Goal: Information Seeking & Learning: Check status

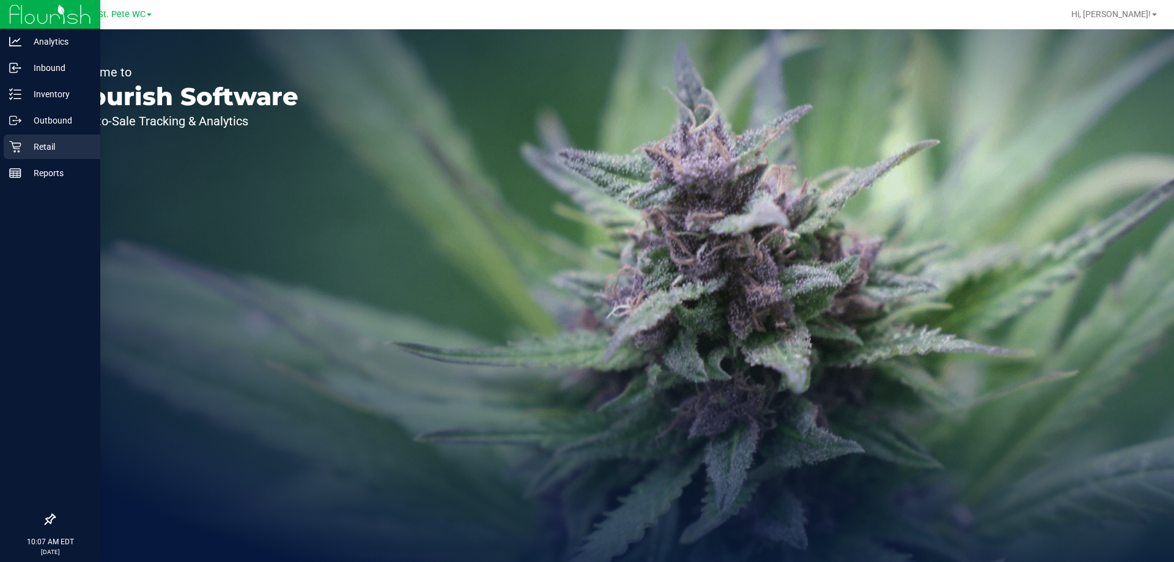
click at [17, 160] on link "Retail" at bounding box center [50, 148] width 100 height 26
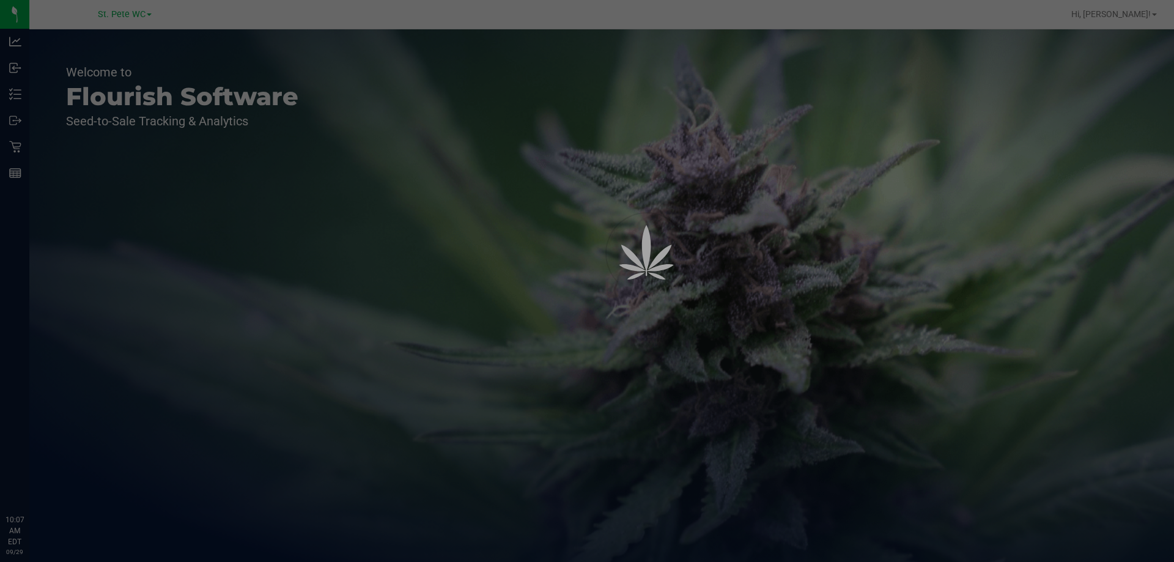
click at [67, 140] on div at bounding box center [587, 281] width 1174 height 562
click at [20, 151] on div at bounding box center [587, 281] width 1174 height 562
click at [15, 147] on icon at bounding box center [15, 147] width 12 height 12
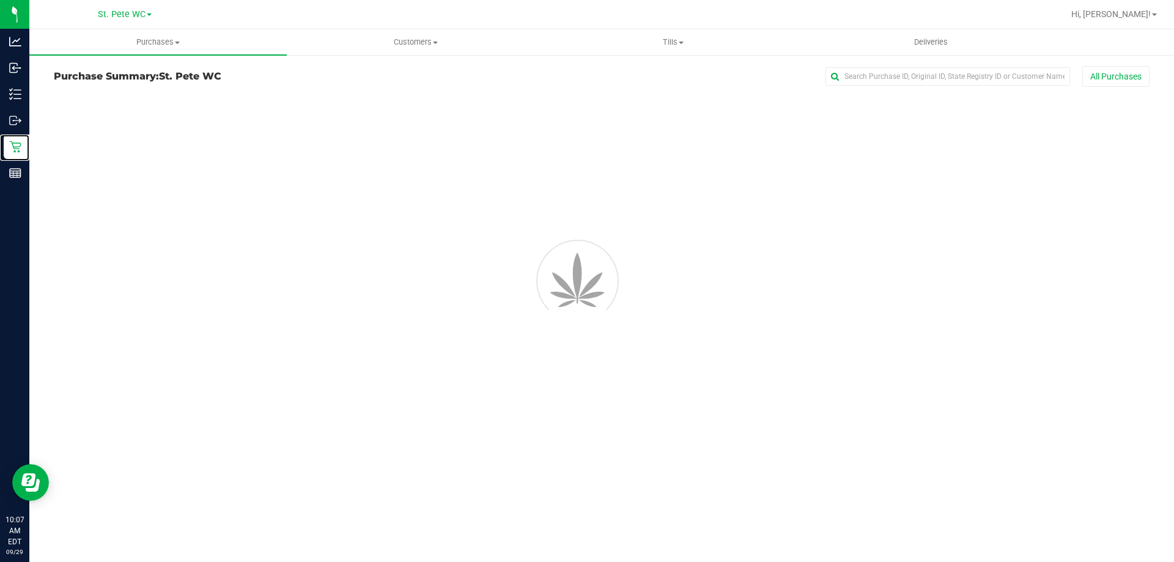
click at [15, 147] on icon at bounding box center [15, 147] width 12 height 12
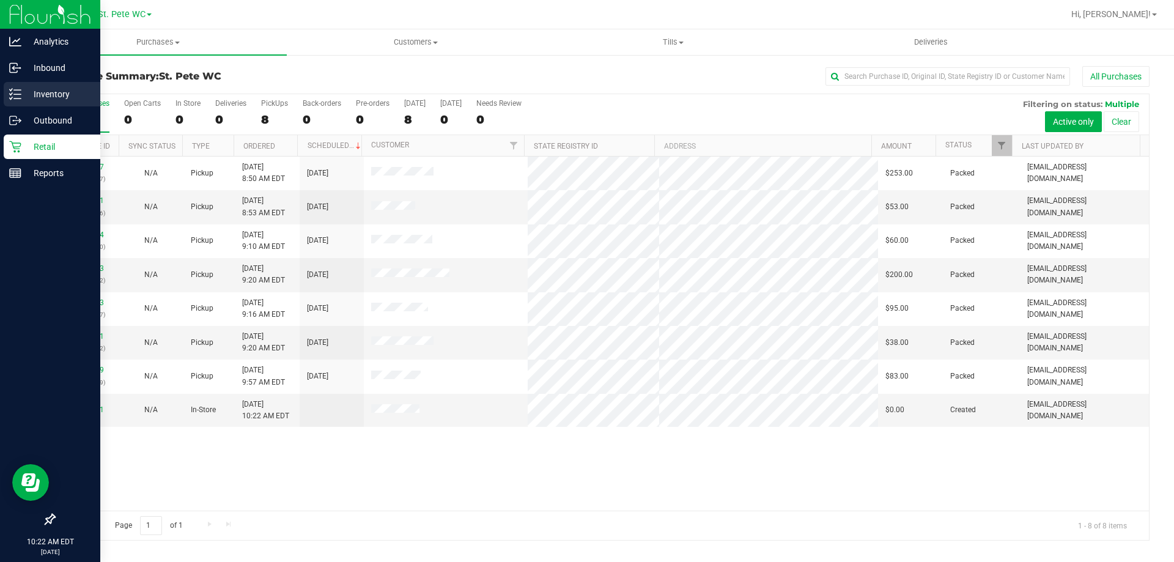
click at [25, 99] on p "Inventory" at bounding box center [57, 94] width 73 height 15
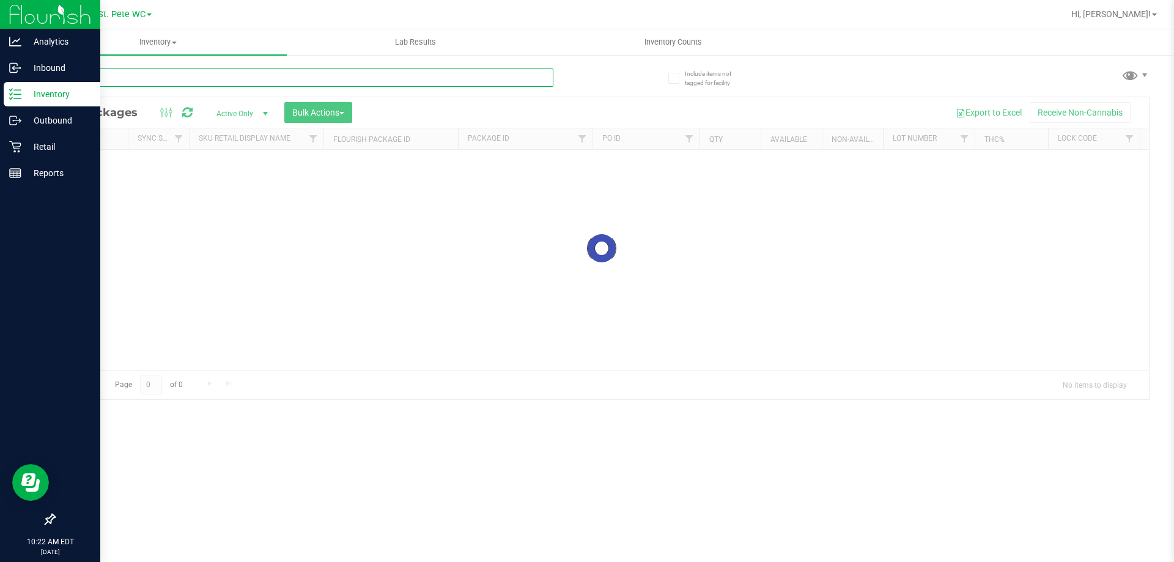
click at [116, 71] on input "text" at bounding box center [304, 78] width 500 height 18
type input "t"
type input "mixed"
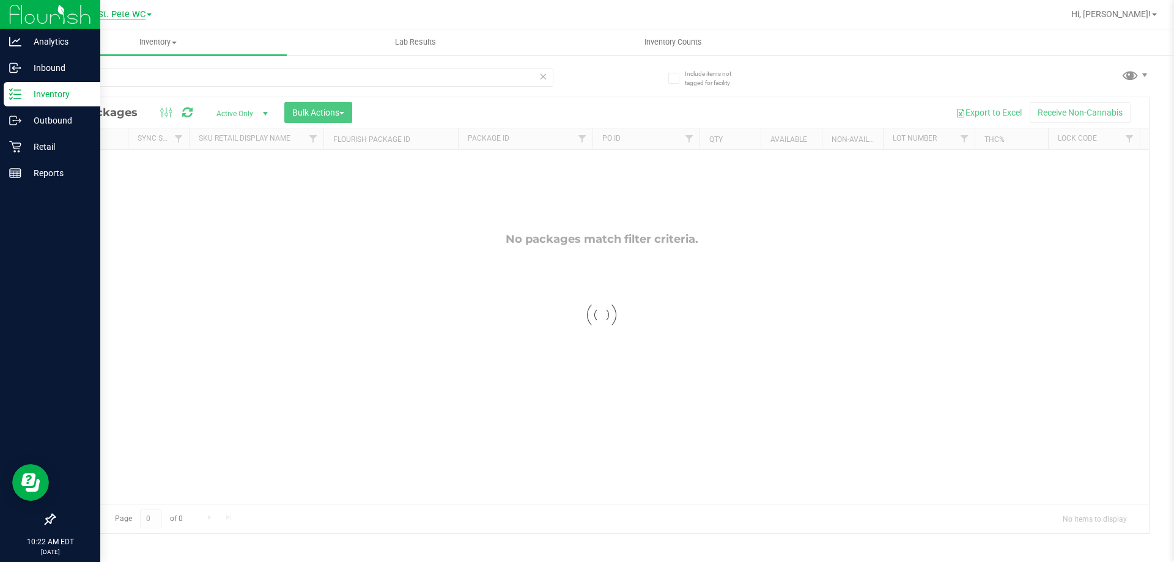
click at [116, 15] on span "St. Pete WC" at bounding box center [122, 14] width 48 height 11
click at [118, 56] on link "[GEOGRAPHIC_DATA]" at bounding box center [124, 59] width 179 height 17
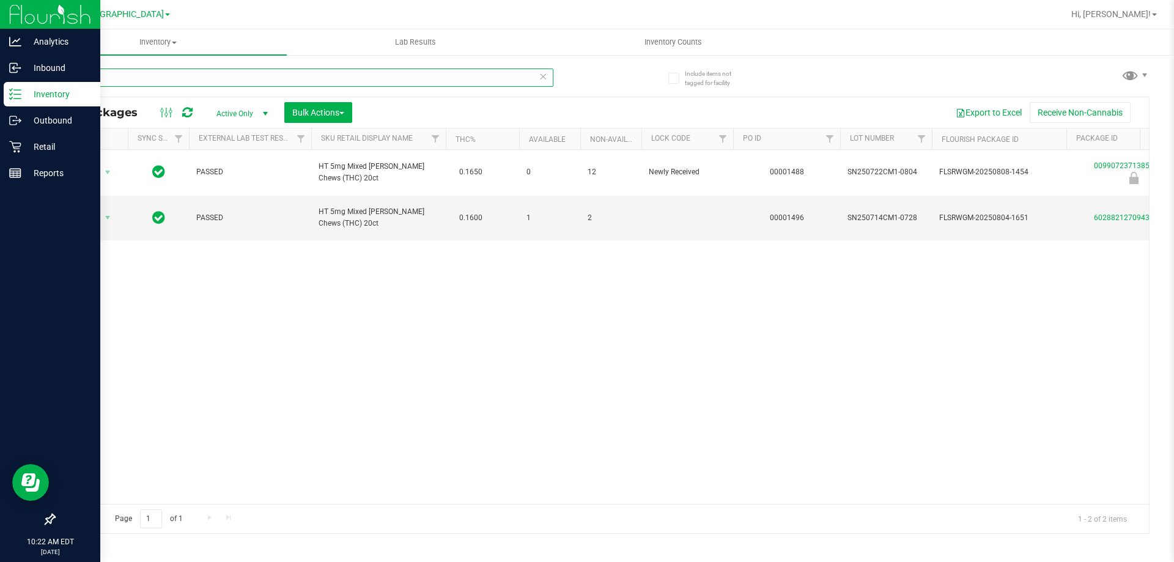
click at [150, 81] on input "mixed" at bounding box center [304, 78] width 500 height 18
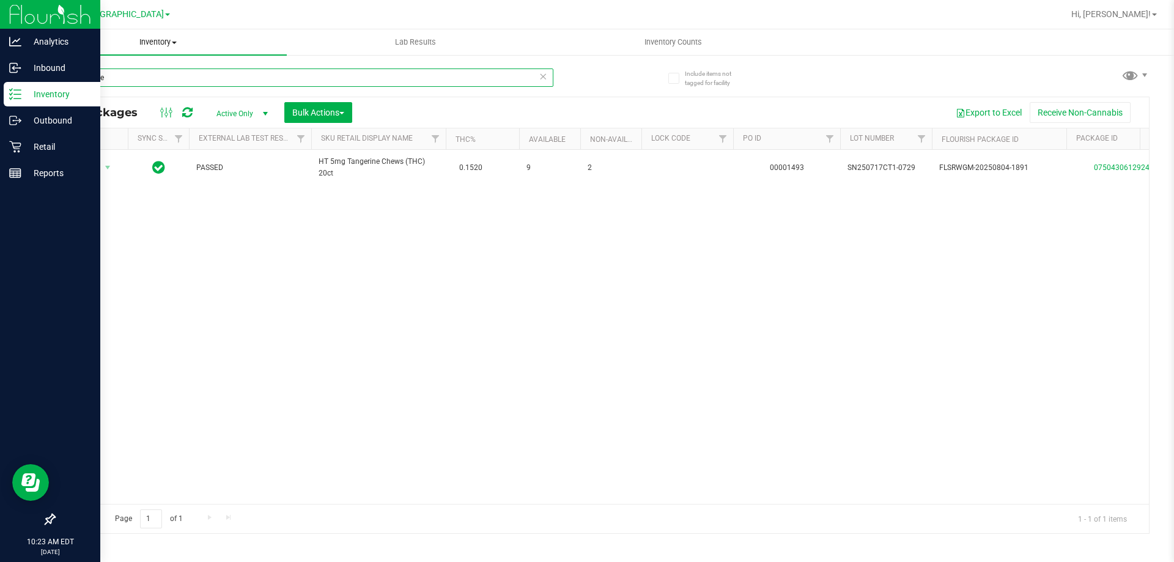
type input "tangerine"
click at [157, 44] on span "Inventory" at bounding box center [158, 42] width 258 height 11
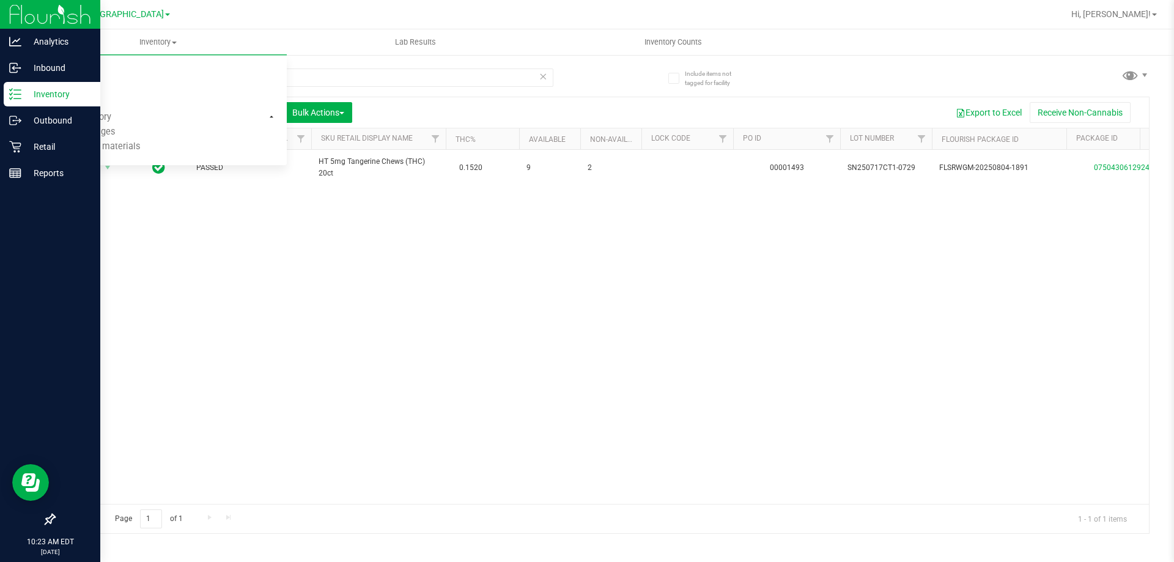
click at [135, 1] on nav "[GEOGRAPHIC_DATA] [GEOGRAPHIC_DATA][PERSON_NAME] WC Hi, [PERSON_NAME]!" at bounding box center [601, 14] width 1145 height 29
click at [135, 11] on span "[GEOGRAPHIC_DATA]" at bounding box center [122, 14] width 84 height 11
click at [106, 41] on link "Largo WC" at bounding box center [124, 43] width 179 height 17
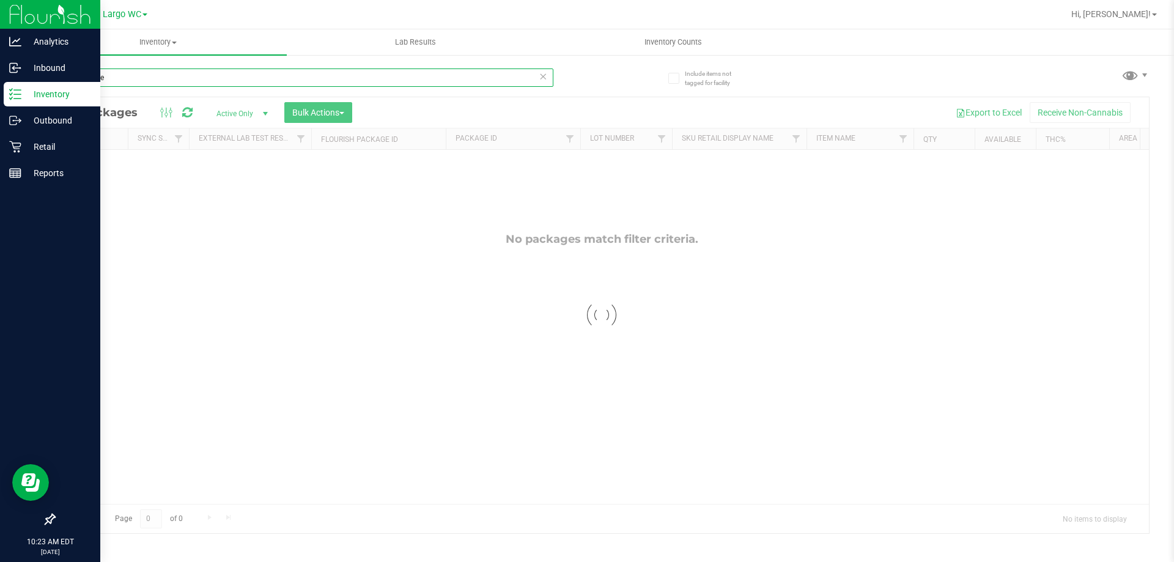
click at [143, 83] on input "tangerine" at bounding box center [304, 78] width 500 height 18
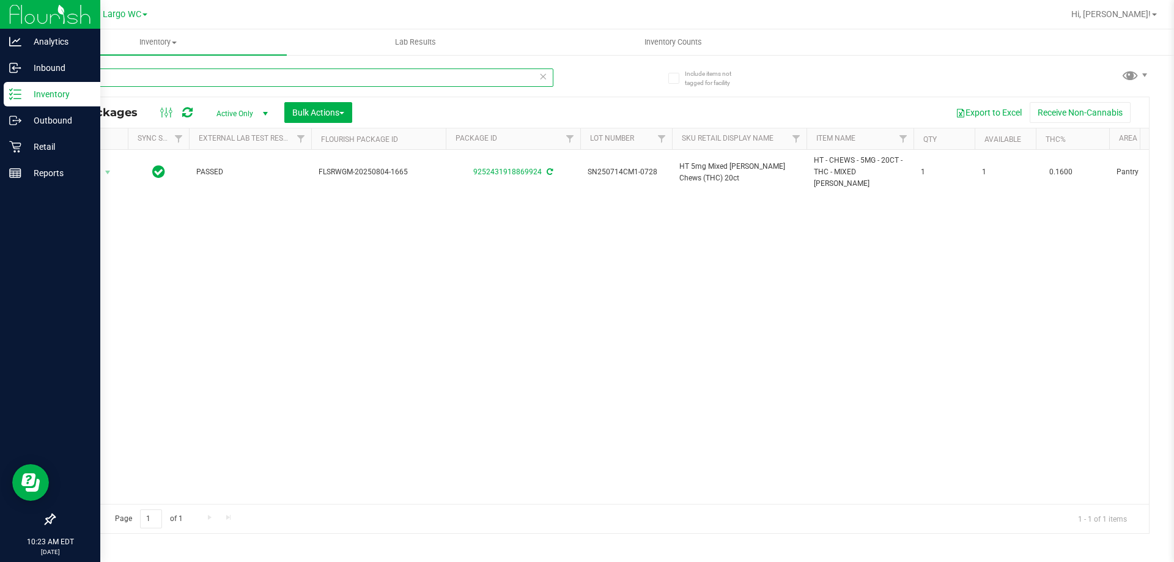
click at [143, 83] on input "mixed" at bounding box center [304, 78] width 500 height 18
type input "mixed"
click at [160, 42] on span "Inventory" at bounding box center [158, 42] width 258 height 11
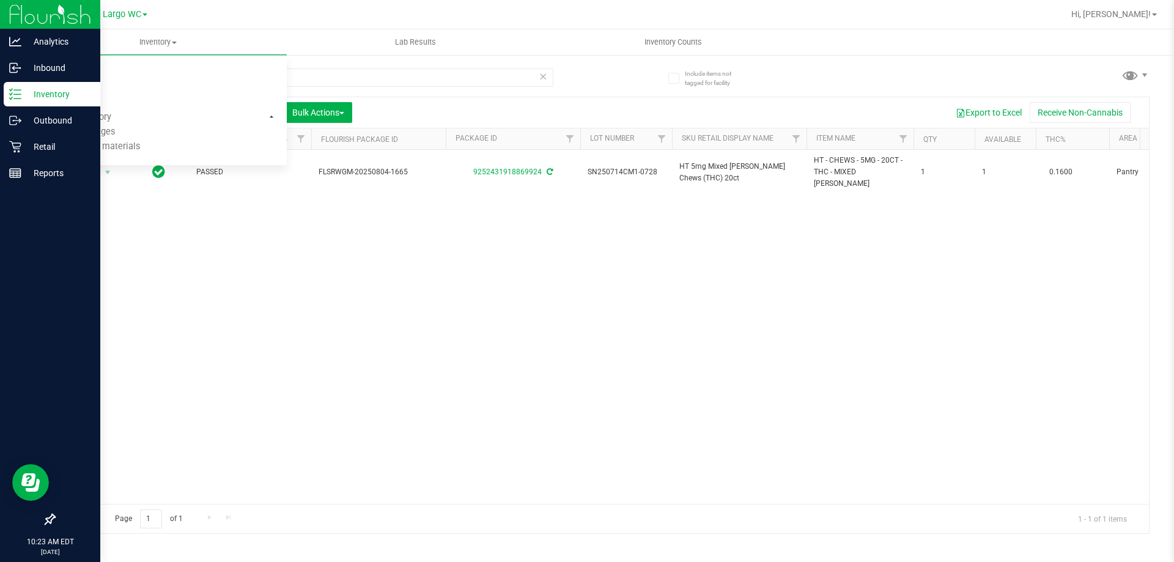
drag, startPoint x: 166, startPoint y: 236, endPoint x: 160, endPoint y: 229, distance: 9.1
click at [166, 237] on div "Action Action Adjust qty Create package Edit attributes Global inventory Locate…" at bounding box center [601, 327] width 1095 height 354
click at [163, 50] on uib-tab-heading "Inventory All packages All inventory Waste log Create inventory" at bounding box center [158, 42] width 258 height 26
click at [243, 260] on div "Action Action Adjust qty Create package Edit attributes Global inventory Locate…" at bounding box center [601, 327] width 1095 height 354
click at [174, 61] on div "mixed" at bounding box center [328, 76] width 548 height 39
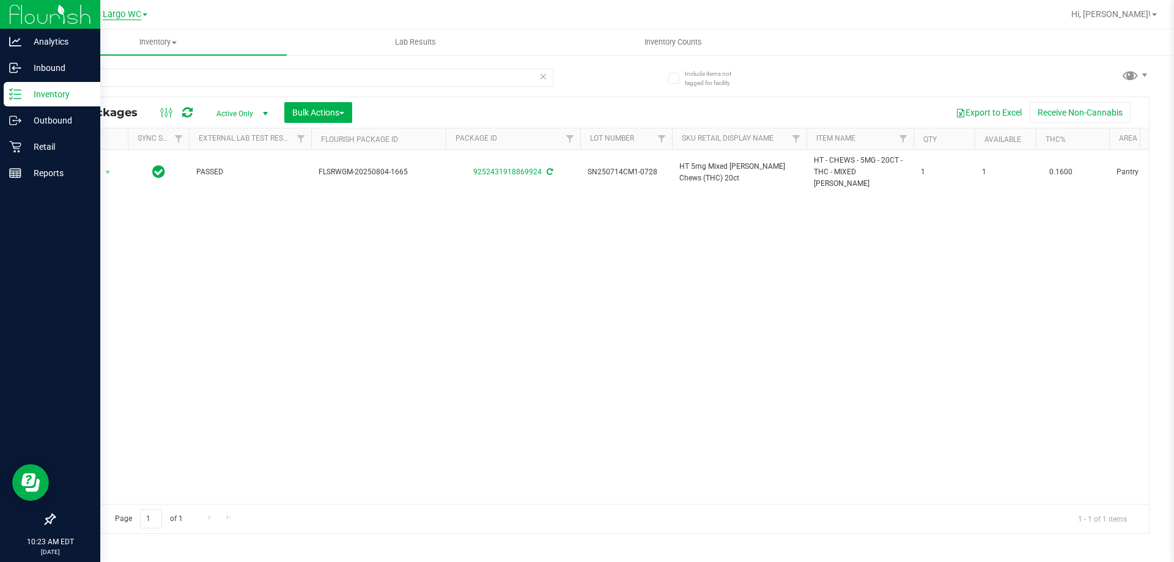
click at [141, 18] on span "Largo WC" at bounding box center [122, 14] width 39 height 11
click at [128, 56] on link "[GEOGRAPHIC_DATA]" at bounding box center [124, 59] width 179 height 17
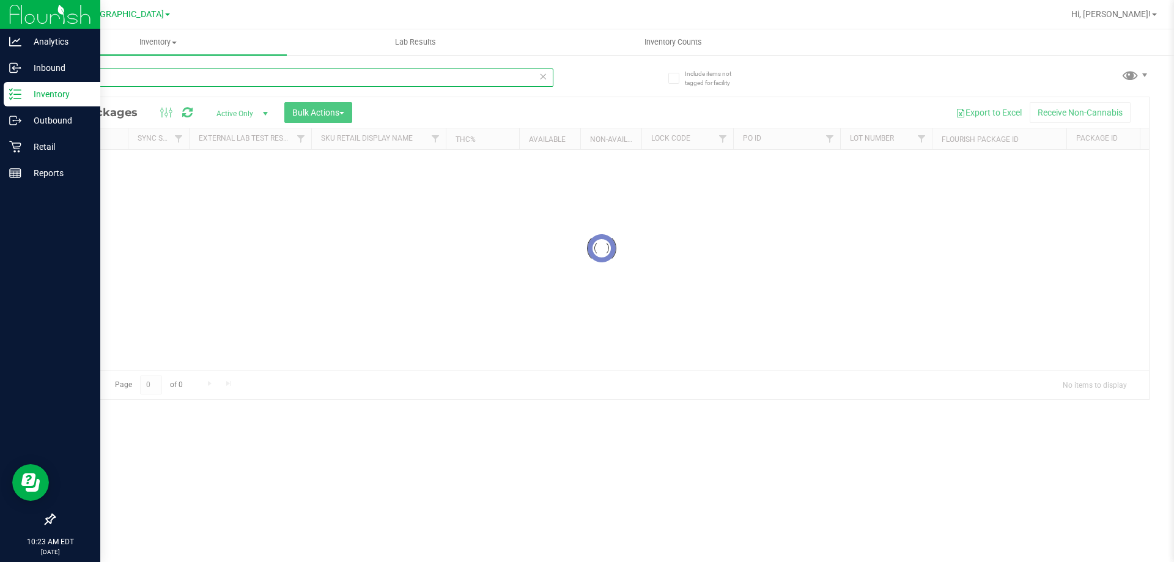
click at [117, 79] on input "mixed" at bounding box center [304, 78] width 500 height 18
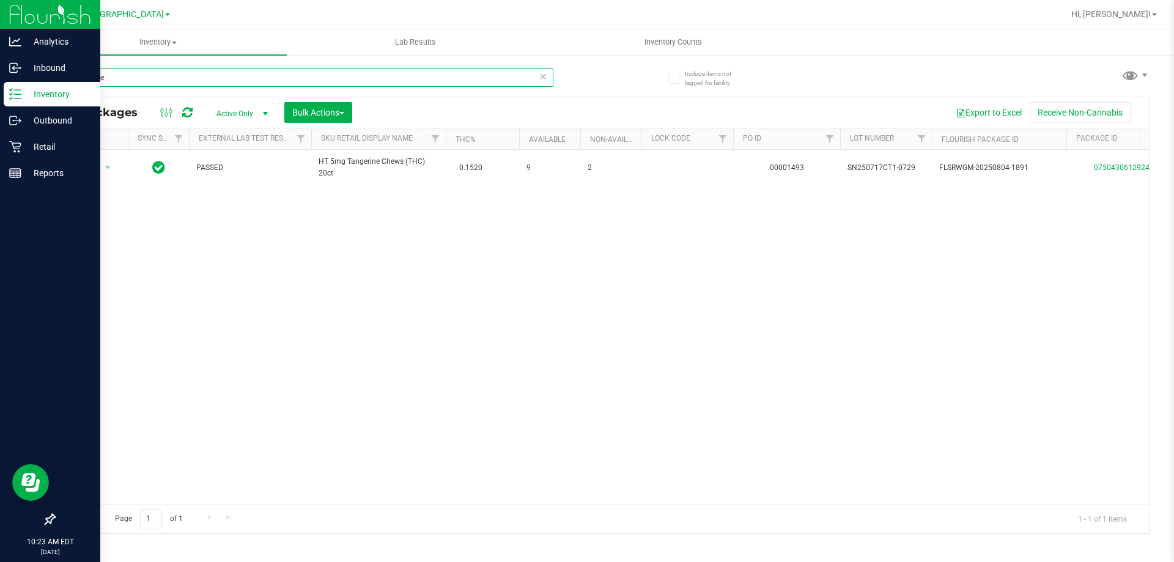
type input "tangerine"
click at [226, 206] on div "Action Action Adjust qty Create package Edit attributes Global inventory Locate…" at bounding box center [601, 327] width 1095 height 354
click at [23, 150] on p "Retail" at bounding box center [57, 146] width 73 height 15
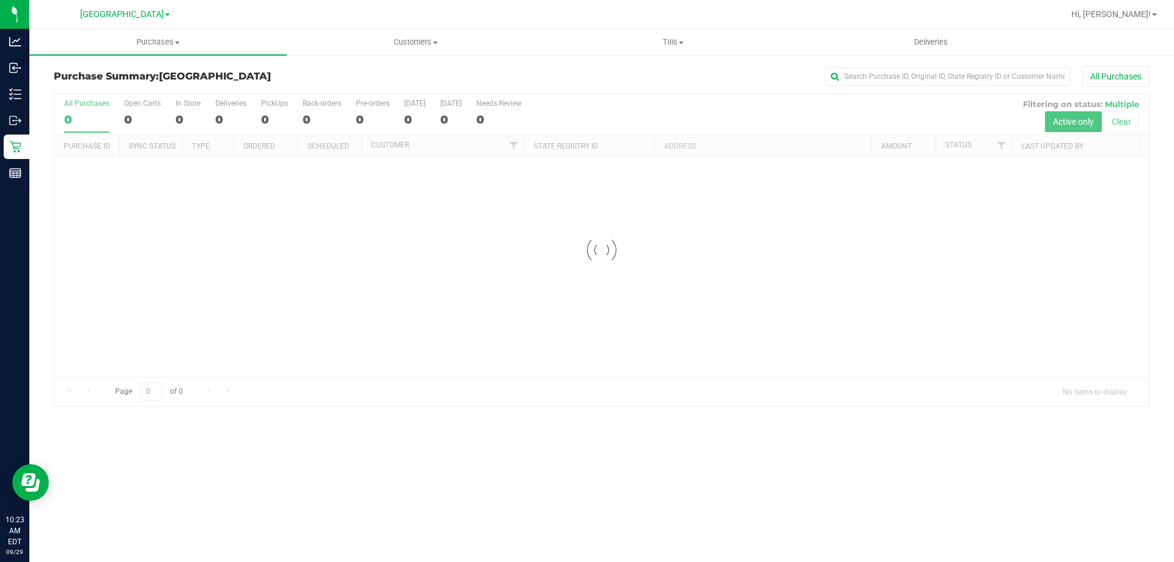
click at [237, 243] on div at bounding box center [601, 250] width 1095 height 312
click at [134, 15] on span "[GEOGRAPHIC_DATA]" at bounding box center [122, 14] width 84 height 11
click at [100, 80] on link "St. Pete WC" at bounding box center [124, 75] width 179 height 17
click at [358, 311] on div at bounding box center [601, 250] width 1095 height 312
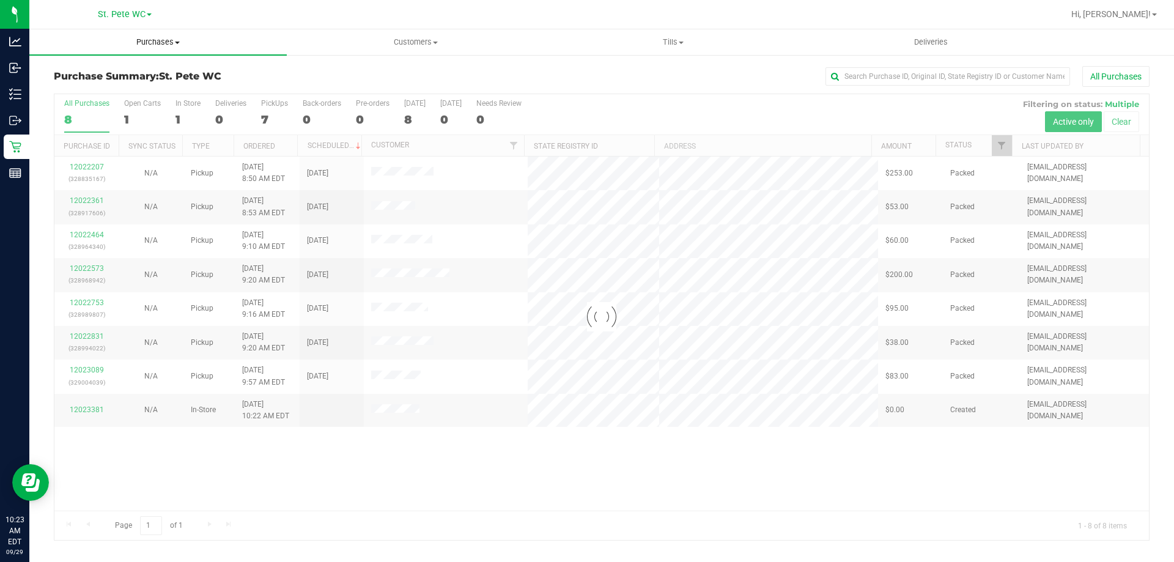
click at [176, 47] on span "Purchases" at bounding box center [158, 42] width 258 height 11
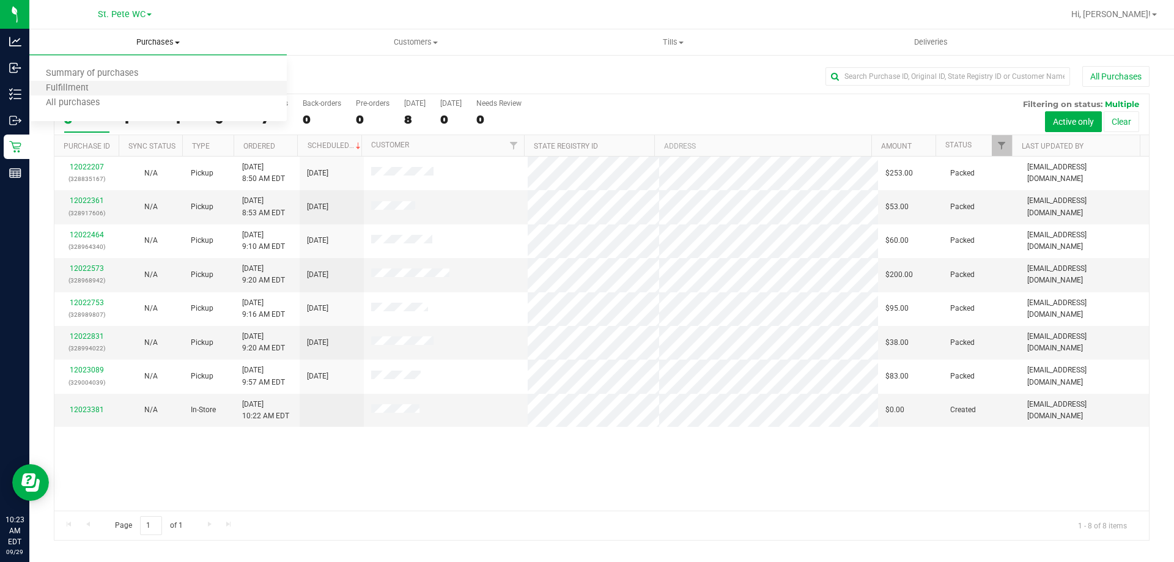
click at [156, 86] on li "Fulfillment" at bounding box center [158, 88] width 258 height 15
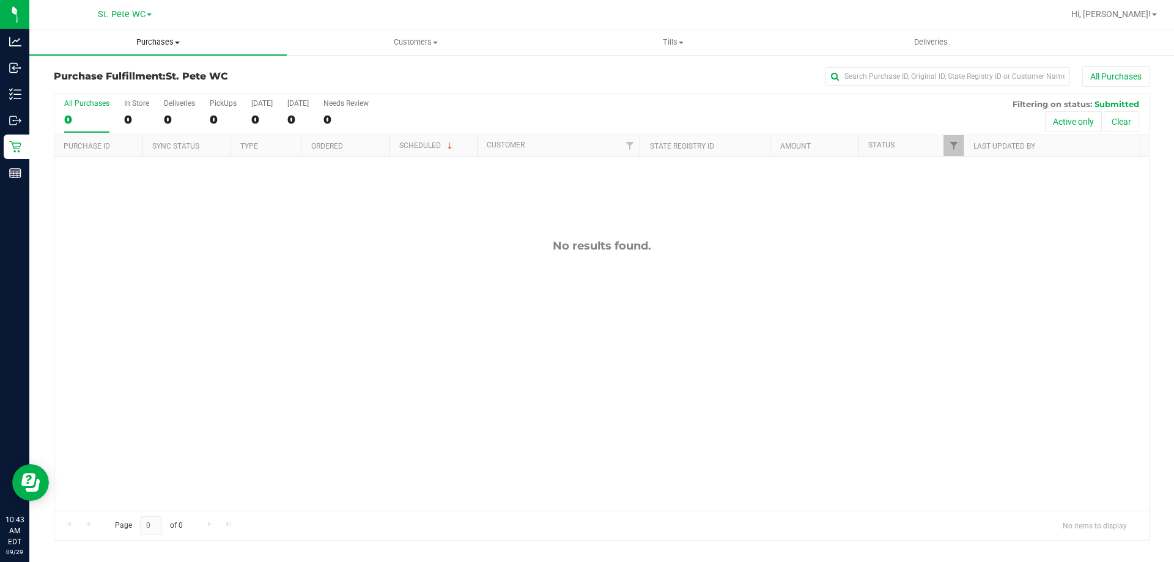
click at [116, 42] on span "Purchases" at bounding box center [158, 42] width 258 height 11
click at [115, 83] on li "Fulfillment" at bounding box center [158, 88] width 258 height 15
click at [131, 40] on span "Purchases" at bounding box center [158, 42] width 258 height 11
click at [109, 90] on li "Fulfillment" at bounding box center [158, 88] width 258 height 15
click at [317, 291] on div "No results found." at bounding box center [601, 375] width 1095 height 437
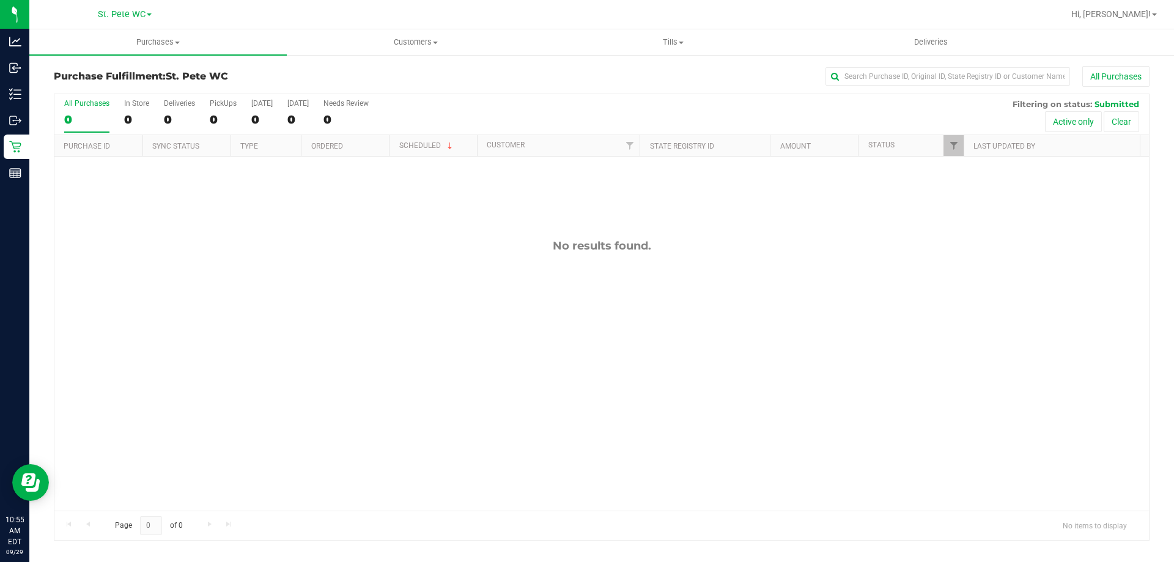
click at [128, 57] on div "Purchase Fulfillment: St. [PERSON_NAME] WC All Purchases All Purchases 0 In Sto…" at bounding box center [601, 303] width 1145 height 499
click at [131, 51] on uib-tab-heading "Purchases Summary of purchases Fulfillment All purchases" at bounding box center [158, 42] width 258 height 26
click at [114, 82] on li "Fulfillment" at bounding box center [158, 88] width 258 height 15
click at [129, 47] on span "Purchases" at bounding box center [158, 42] width 258 height 11
click at [109, 90] on li "Fulfillment" at bounding box center [158, 88] width 258 height 15
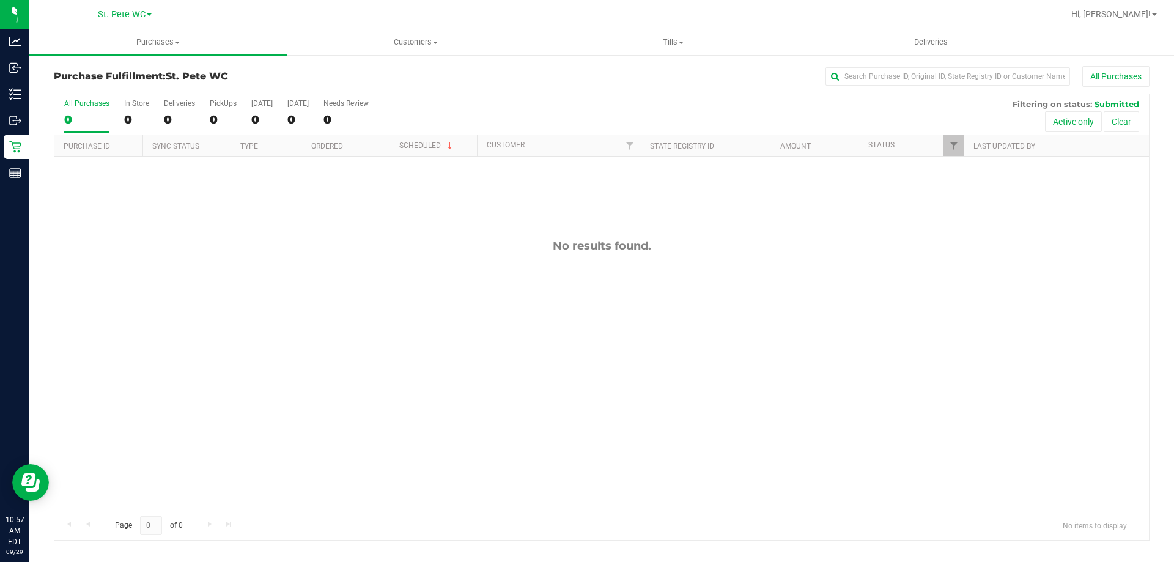
click at [309, 349] on div "No results found." at bounding box center [601, 375] width 1095 height 437
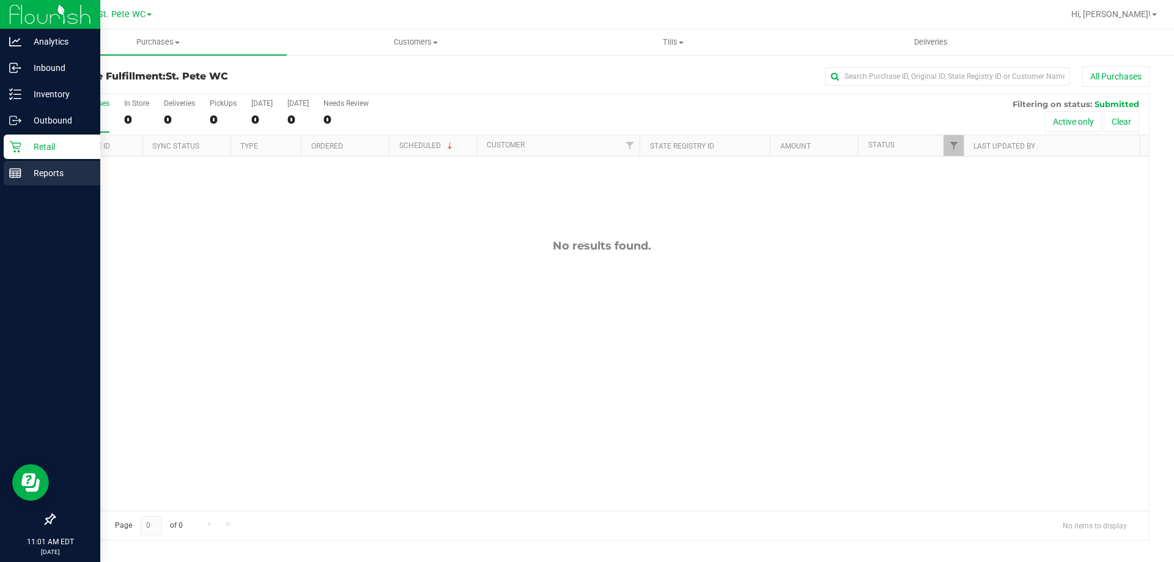
click at [24, 171] on p "Reports" at bounding box center [57, 173] width 73 height 15
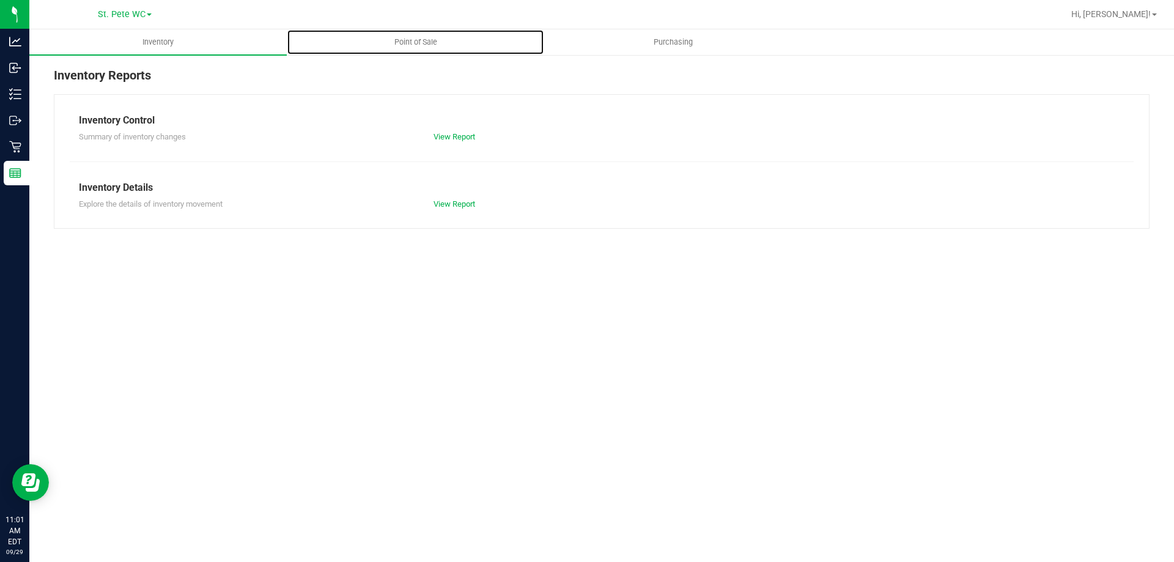
click at [416, 44] on span "Point of Sale" at bounding box center [416, 42] width 76 height 11
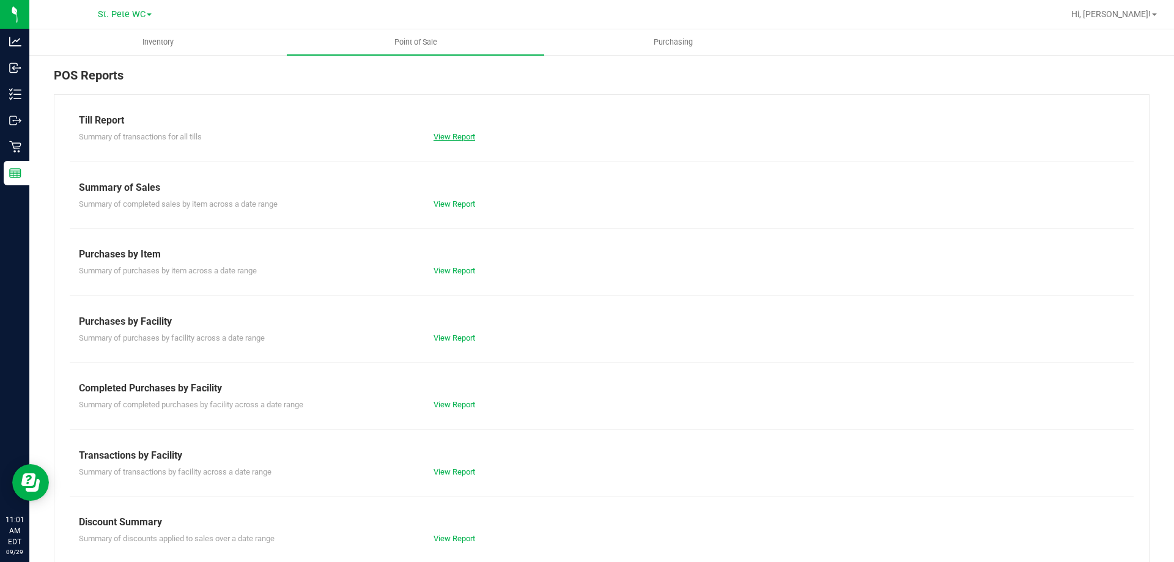
click at [442, 133] on link "View Report" at bounding box center [455, 136] width 42 height 9
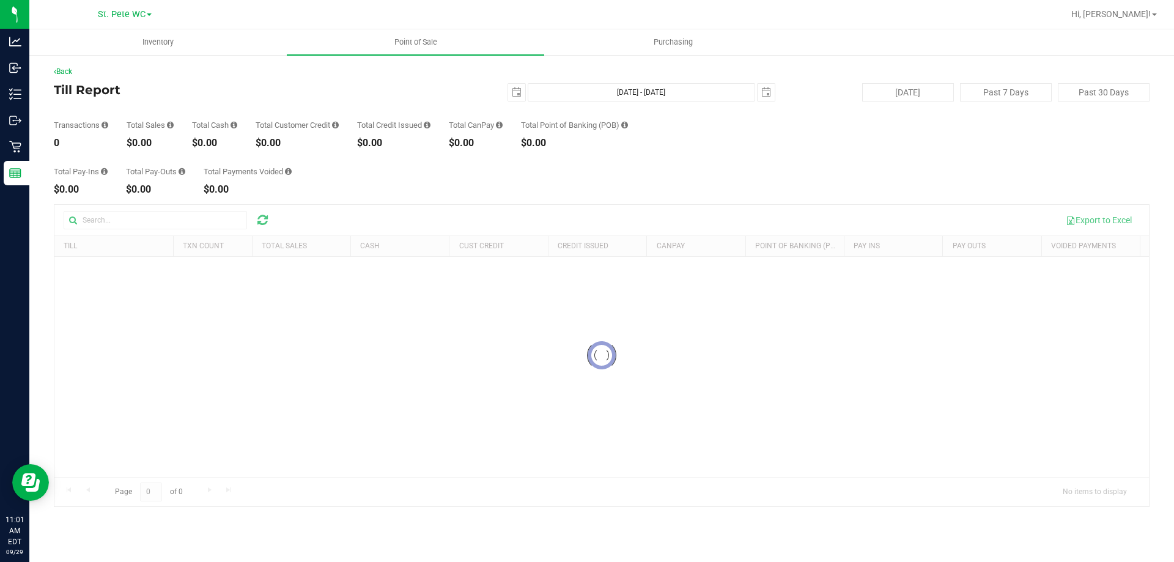
click at [527, 94] on div "[DATE] [DATE] - [DATE] [DATE]" at bounding box center [597, 92] width 374 height 18
click at [519, 100] on span "select" at bounding box center [516, 92] width 17 height 17
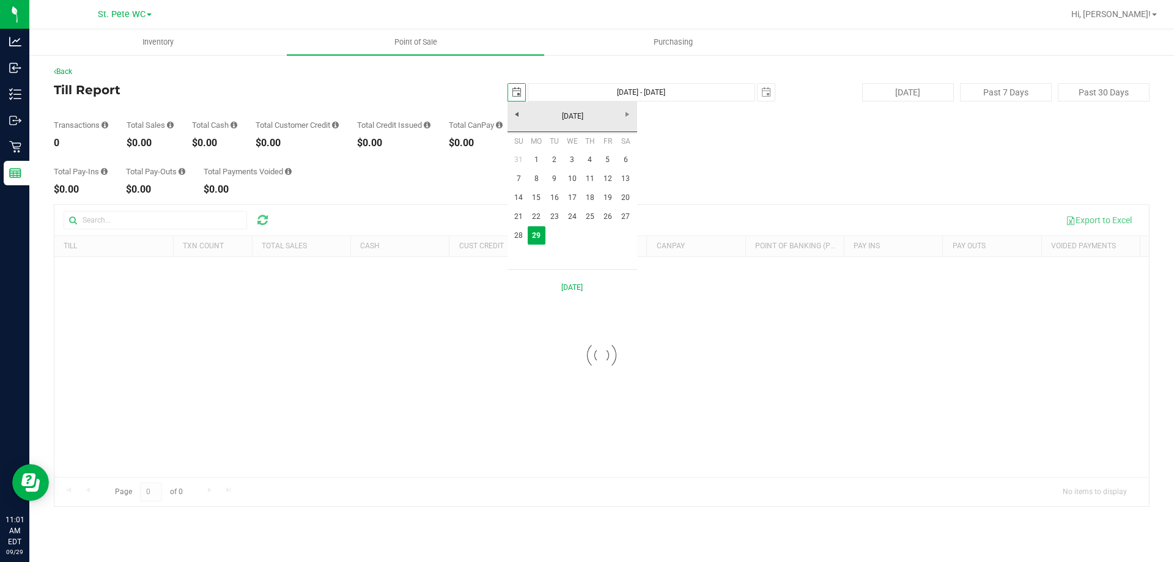
scroll to position [0, 31]
click at [535, 217] on link "22" at bounding box center [537, 216] width 18 height 19
type input "[DATE]"
click at [762, 91] on span "select" at bounding box center [767, 92] width 10 height 10
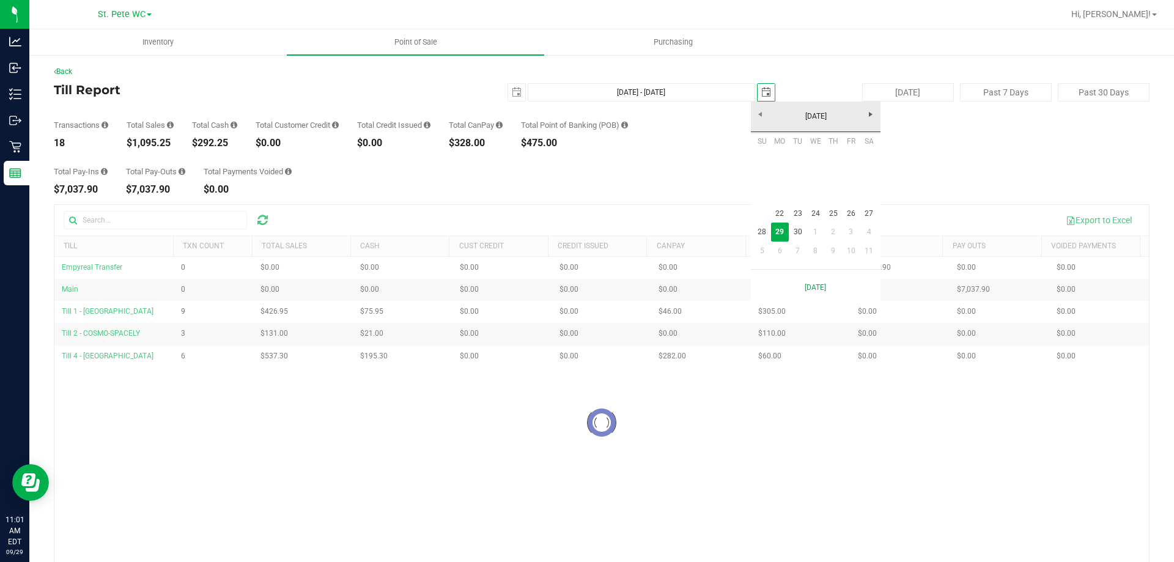
scroll to position [0, 31]
click at [762, 226] on link "28" at bounding box center [763, 232] width 18 height 19
type input "[DATE] - [DATE]"
type input "[DATE]"
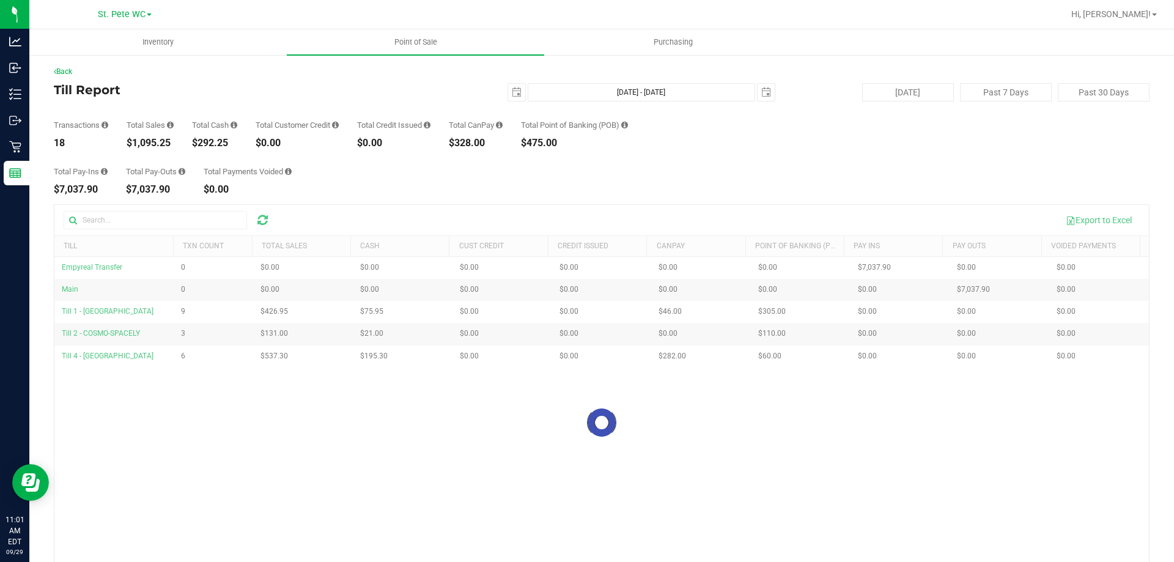
click at [703, 150] on div "Total Pay-Ins $7,037.90 Total Pay-Outs $7,037.90 Total Payments Voided $0.00" at bounding box center [602, 171] width 1096 height 46
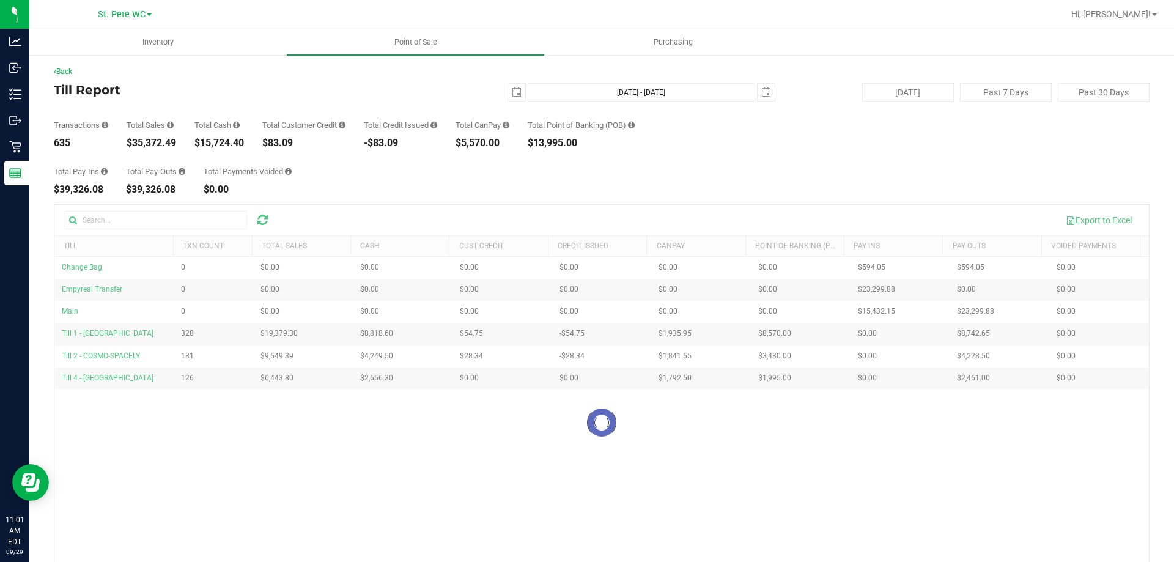
click at [622, 198] on div "Back Till Report [DATE] [DATE] - [DATE] [DATE] [DATE] Past 7 Days Past 30 Days …" at bounding box center [602, 353] width 1096 height 575
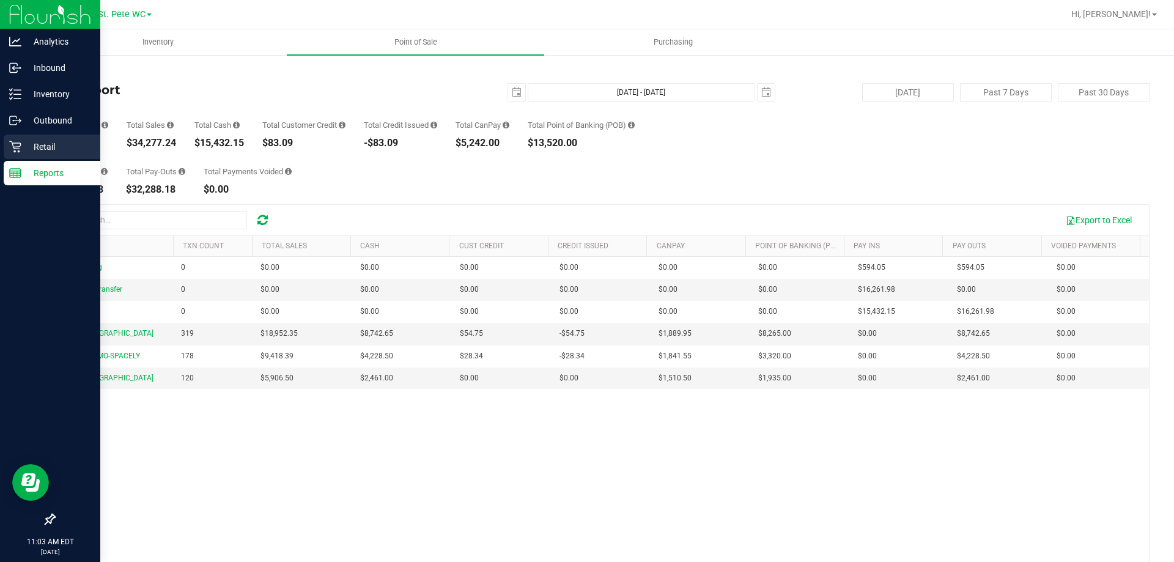
click at [17, 154] on div "Retail" at bounding box center [52, 147] width 97 height 24
